Goal: Information Seeking & Learning: Find specific fact

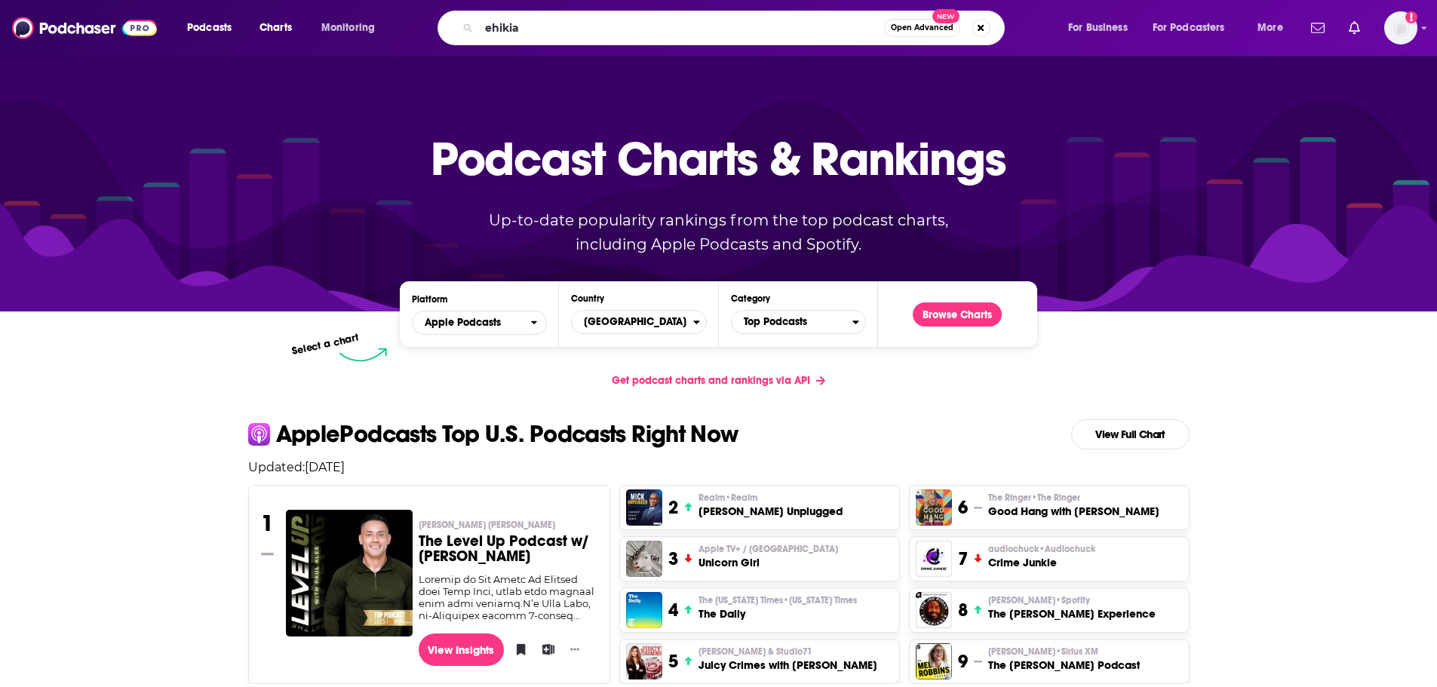
type input "ehikian"
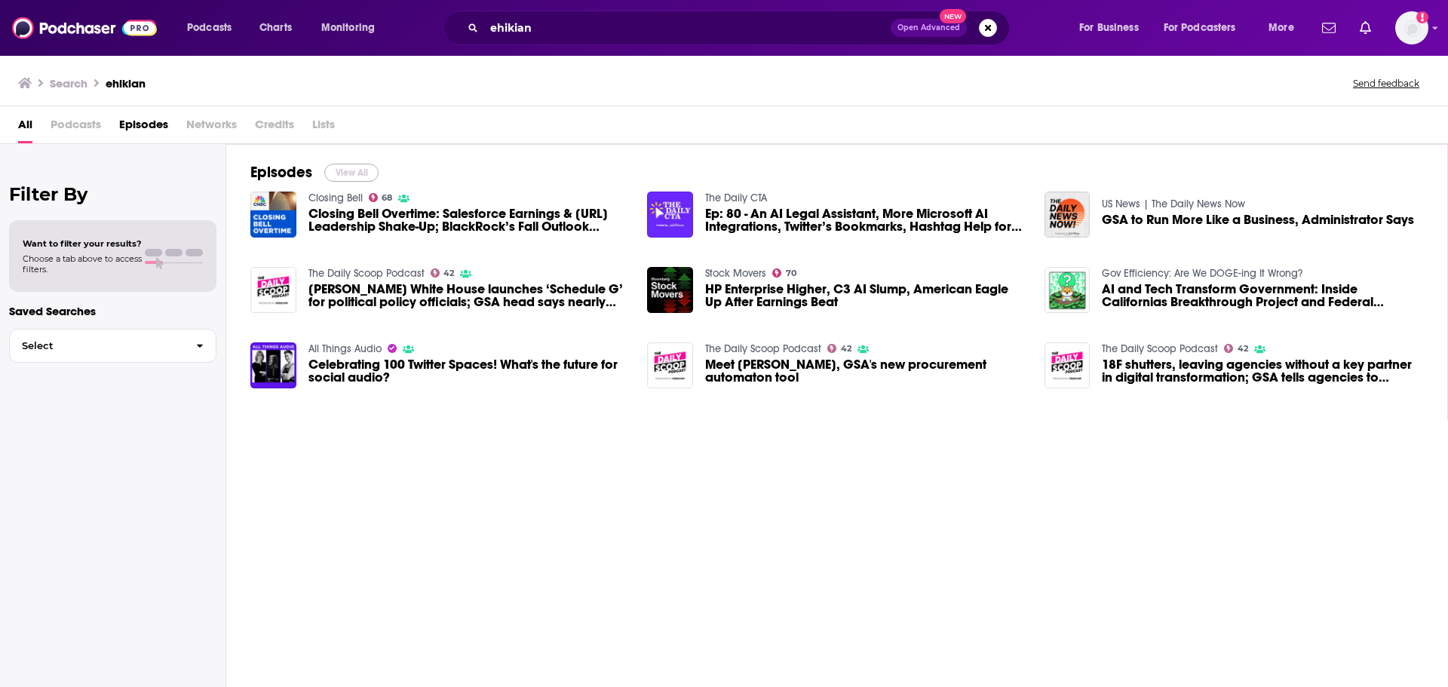
click at [343, 169] on button "View All" at bounding box center [351, 173] width 54 height 18
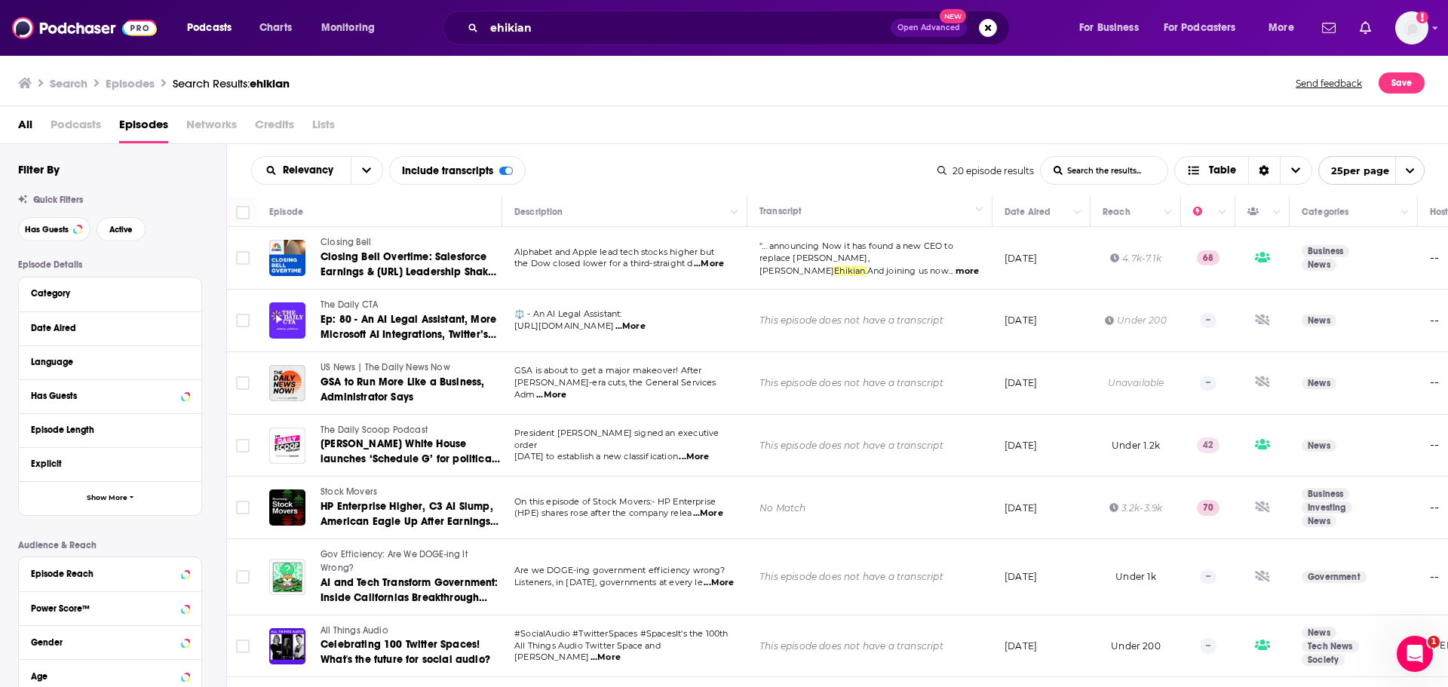
click at [709, 585] on span "...More" at bounding box center [719, 583] width 30 height 12
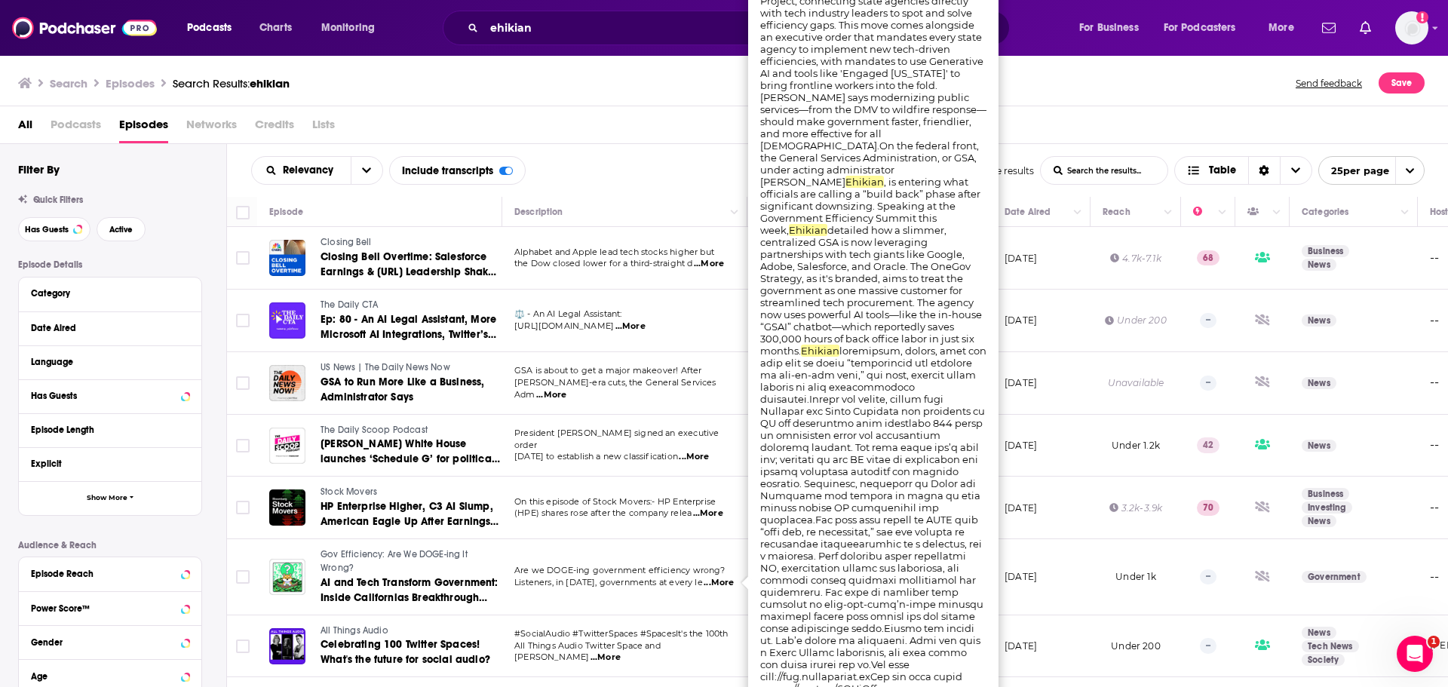
click at [572, 523] on td "On this episode of Stock Movers:- HP Enterprise (HPE) shares rose after the com…" at bounding box center [624, 508] width 245 height 63
